Goal: Use online tool/utility: Utilize a website feature to perform a specific function

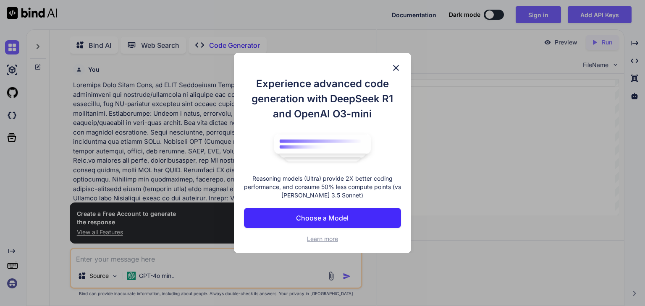
click at [398, 67] on img at bounding box center [396, 68] width 10 height 10
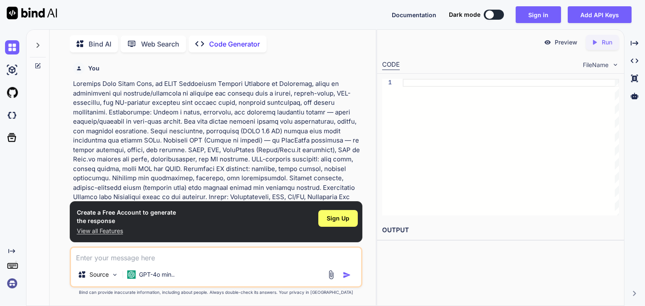
type textarea "x"
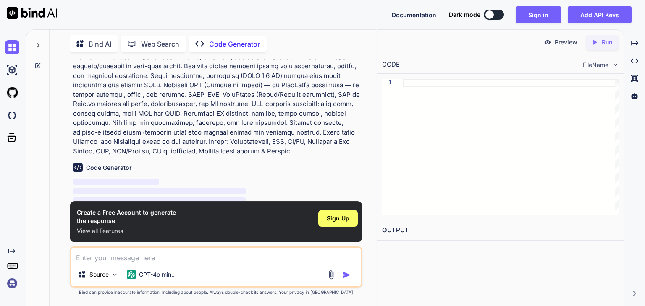
scroll to position [69, 0]
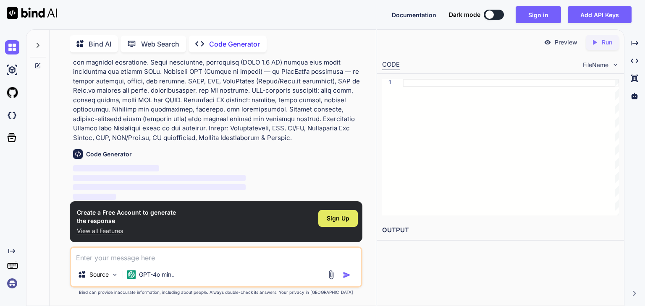
click at [338, 219] on span "Sign Up" at bounding box center [338, 219] width 23 height 8
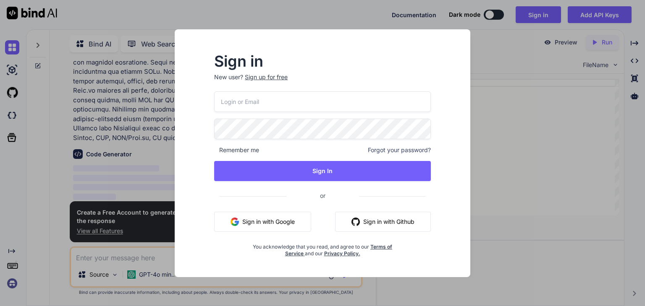
click at [287, 225] on button "Sign in with Google" at bounding box center [262, 222] width 97 height 20
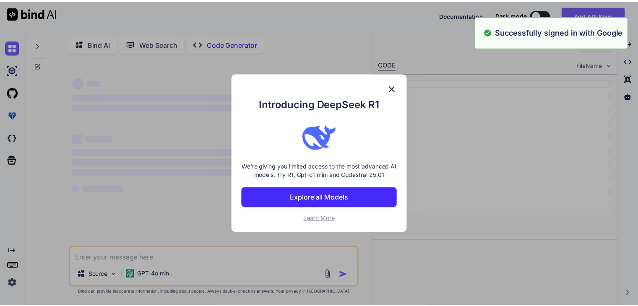
scroll to position [0, 0]
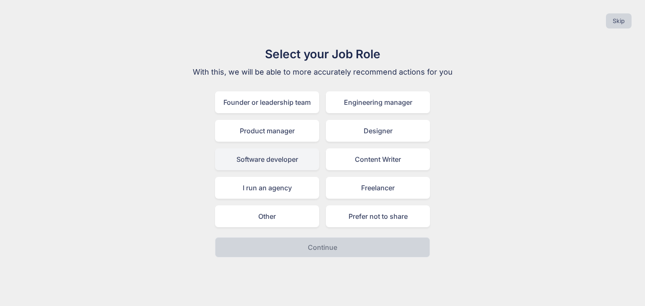
click at [301, 154] on div "Software developer" at bounding box center [267, 160] width 104 height 22
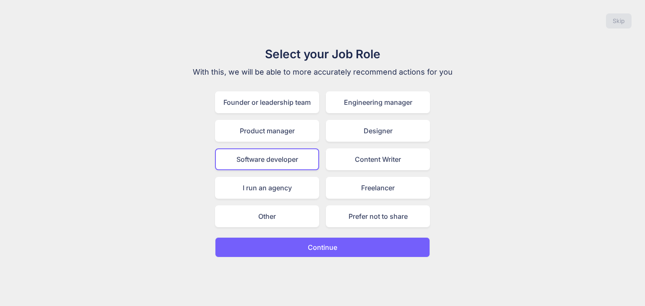
click at [325, 245] on p "Continue" at bounding box center [322, 248] width 29 height 10
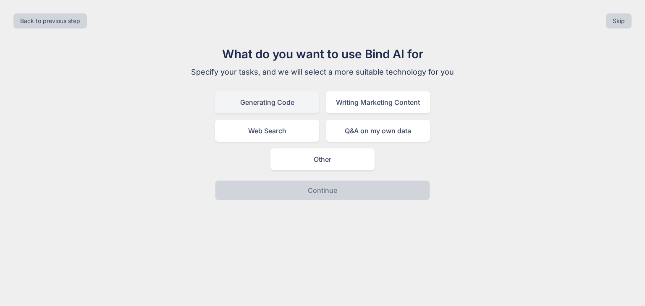
click at [281, 107] on div "Generating Code" at bounding box center [267, 103] width 104 height 22
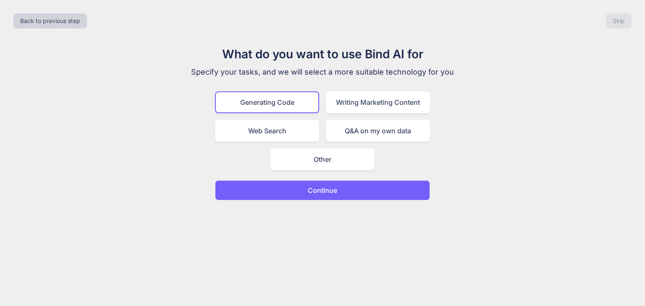
click at [315, 188] on p "Continue" at bounding box center [322, 191] width 29 height 10
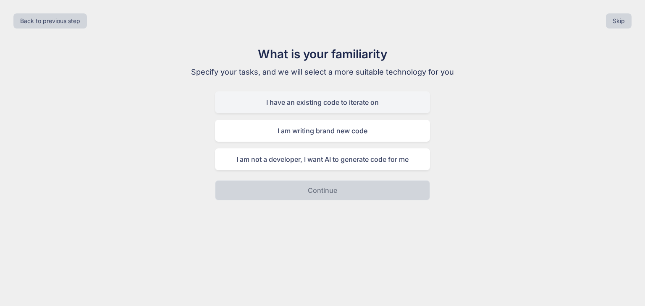
click at [305, 101] on div "I have an existing code to iterate on" at bounding box center [322, 103] width 215 height 22
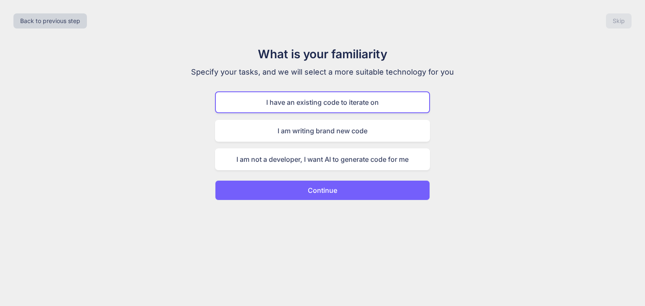
click at [320, 181] on button "Continue" at bounding box center [322, 191] width 215 height 20
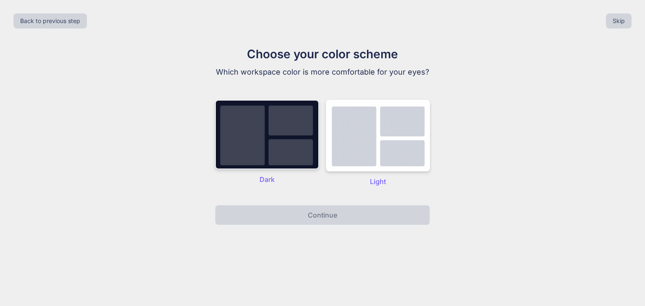
click at [304, 170] on img at bounding box center [267, 135] width 104 height 70
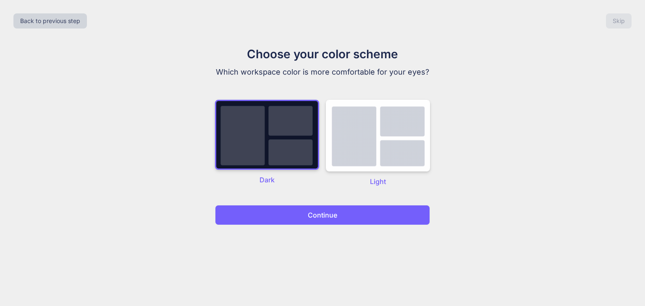
click at [323, 215] on p "Continue" at bounding box center [322, 215] width 29 height 10
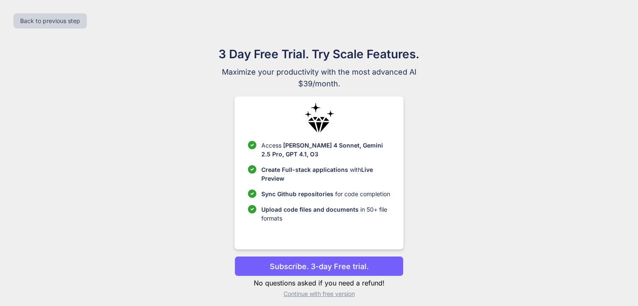
scroll to position [5, 0]
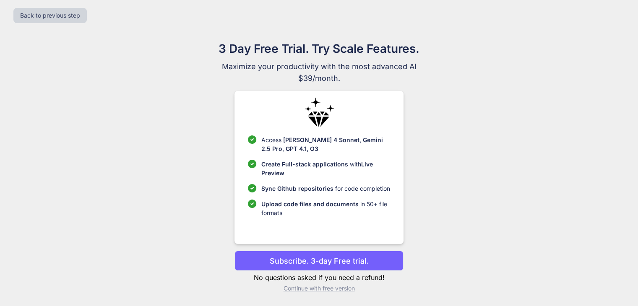
click at [328, 258] on p "Subscribe. 3-day Free trial." at bounding box center [319, 261] width 99 height 11
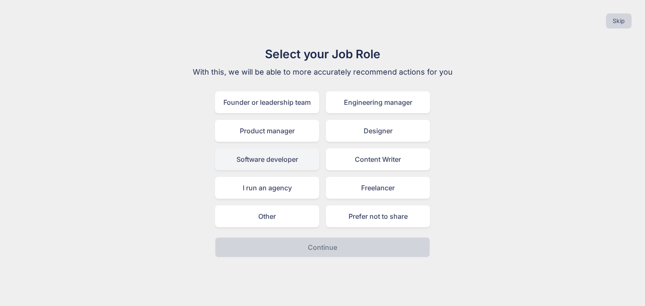
click at [267, 158] on div "Software developer" at bounding box center [267, 160] width 104 height 22
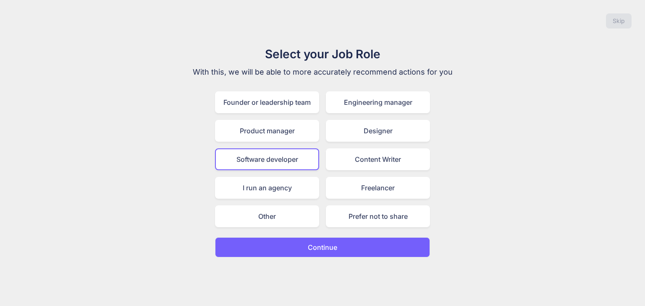
click at [339, 239] on button "Continue" at bounding box center [322, 248] width 215 height 20
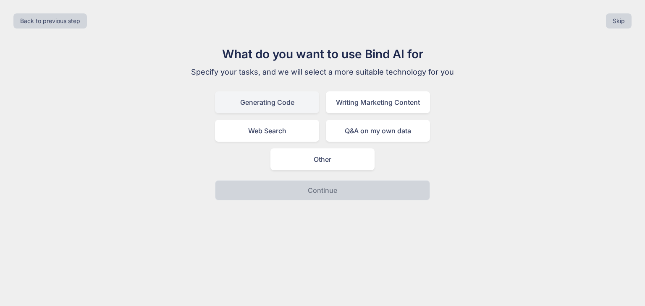
click at [282, 108] on div "Generating Code" at bounding box center [267, 103] width 104 height 22
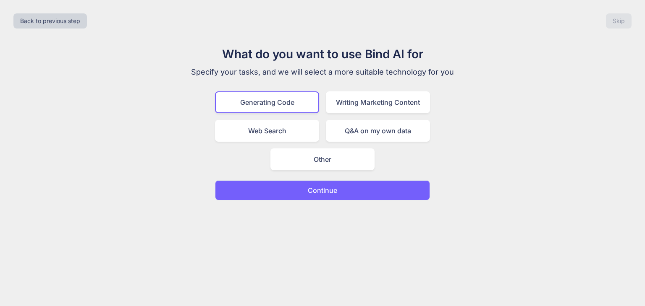
click at [339, 191] on button "Continue" at bounding box center [322, 191] width 215 height 20
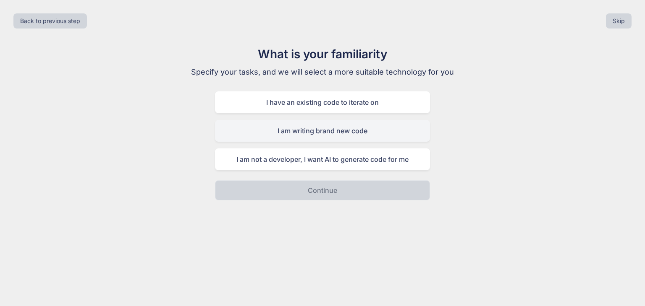
click at [325, 124] on div "I am writing brand new code" at bounding box center [322, 131] width 215 height 22
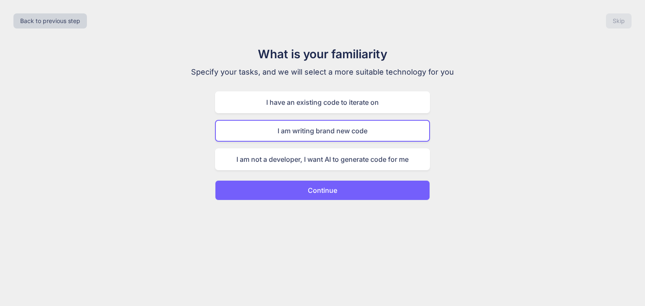
click at [346, 188] on button "Continue" at bounding box center [322, 191] width 215 height 20
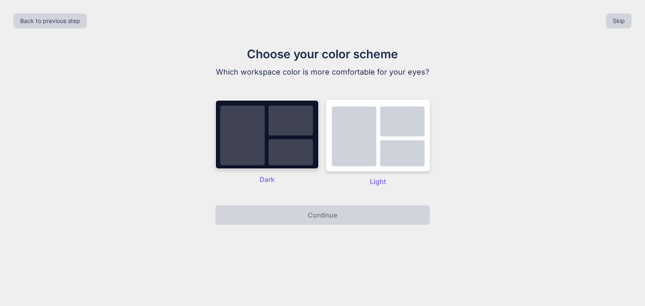
click at [301, 150] on img at bounding box center [267, 135] width 104 height 70
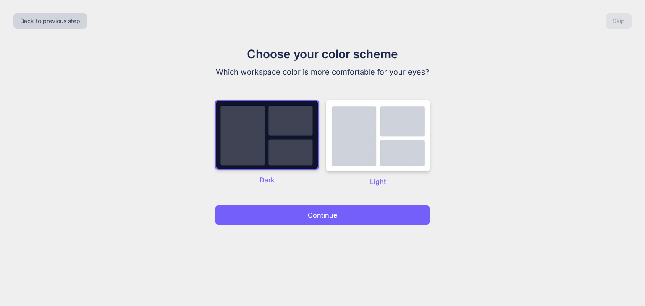
click at [314, 212] on p "Continue" at bounding box center [322, 215] width 29 height 10
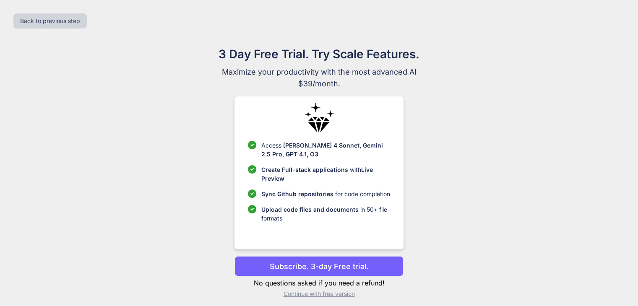
scroll to position [5, 0]
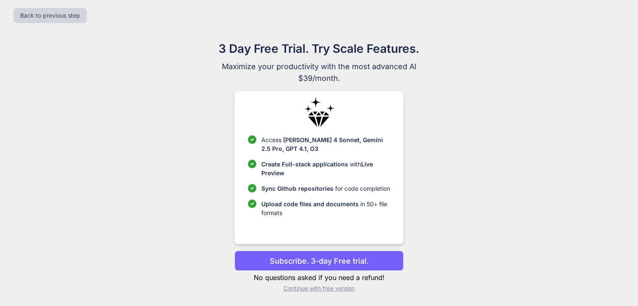
click at [310, 290] on p "Continue with free version" at bounding box center [319, 289] width 169 height 8
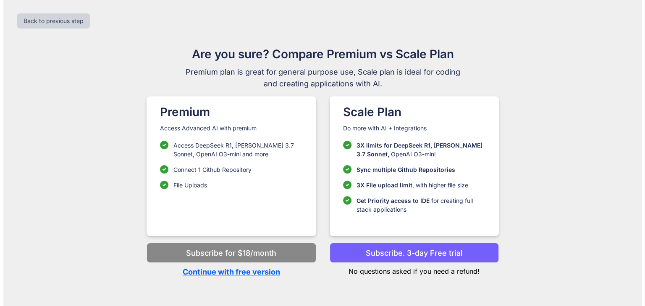
scroll to position [0, 0]
click at [406, 249] on p "Subscribe. 3-day Free trial" at bounding box center [413, 253] width 97 height 11
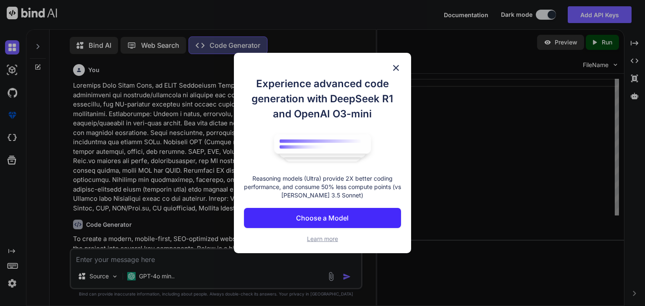
type textarea "x"
